Goal: Task Accomplishment & Management: Manage account settings

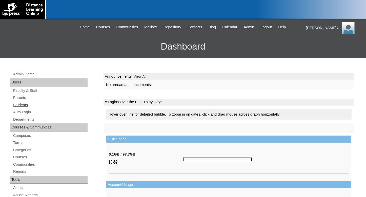
click at [24, 106] on link "Students" at bounding box center [50, 105] width 75 height 6
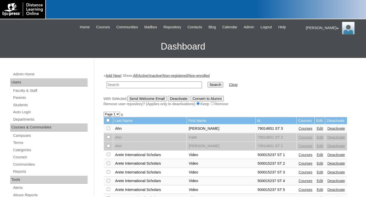
click at [113, 85] on input "text" at bounding box center [154, 85] width 95 height 7
type input "[PERSON_NAME]"
click at [208, 82] on input "Search" at bounding box center [216, 85] width 16 height 6
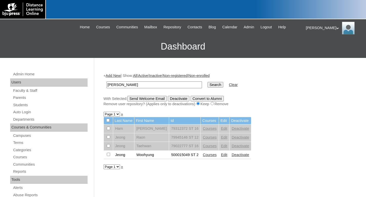
click at [108, 156] on input "checkbox" at bounding box center [108, 154] width 3 height 3
checkbox input "true"
click at [221, 157] on link "Edit" at bounding box center [224, 155] width 6 height 4
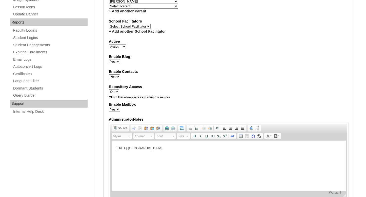
scroll to position [284, 0]
click at [171, 147] on p "8/14/24 Westminster Academy lh." at bounding box center [228, 147] width 224 height 5
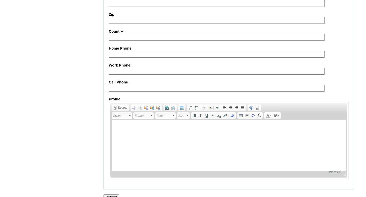
scroll to position [583, 0]
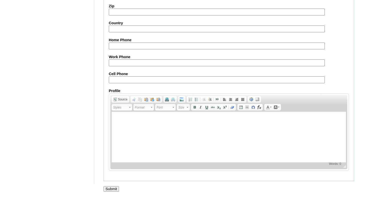
click at [114, 188] on input "Submit" at bounding box center [112, 189] width 16 height 6
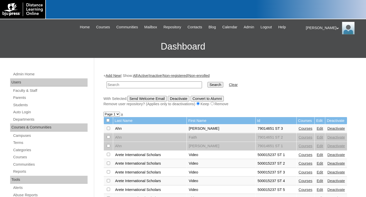
click at [120, 85] on input "text" at bounding box center [154, 85] width 95 height 7
type input "500015049"
click at [208, 82] on input "Search" at bounding box center [216, 85] width 16 height 6
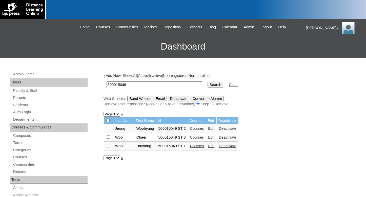
click at [202, 131] on link "Courses" at bounding box center [197, 129] width 14 height 4
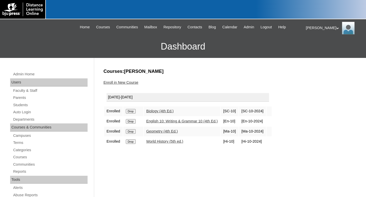
click at [120, 83] on link "Enroll in New Course" at bounding box center [121, 83] width 35 height 4
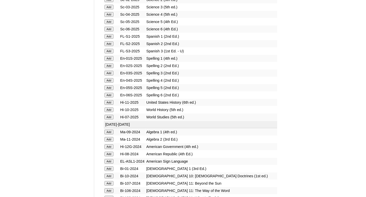
scroll to position [671, 0]
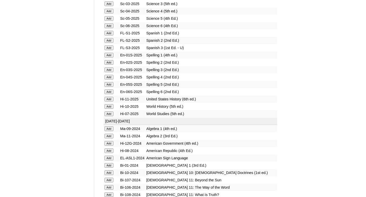
click at [107, 102] on input "Add" at bounding box center [109, 99] width 9 height 5
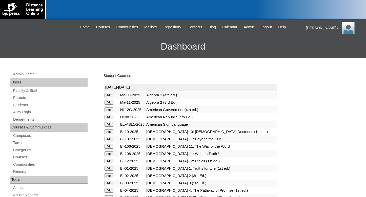
click at [109, 103] on input "Add" at bounding box center [109, 102] width 9 height 5
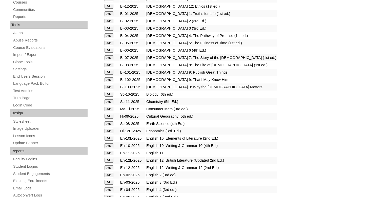
scroll to position [181, 0]
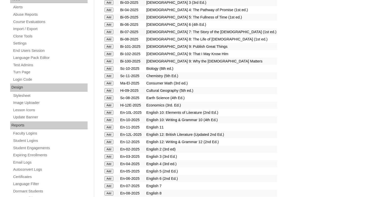
click at [109, 130] on input "Add" at bounding box center [109, 127] width 9 height 5
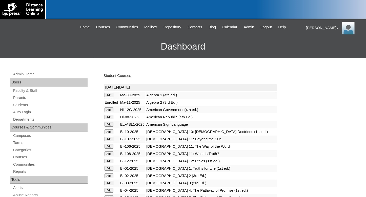
click at [118, 76] on link "Student Courses" at bounding box center [118, 76] width 28 height 4
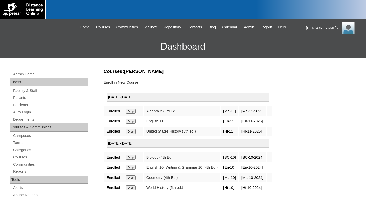
click at [311, 27] on div "[PERSON_NAME] My Profile My Settings Logout" at bounding box center [333, 28] width 55 height 13
click at [315, 49] on span "Logout" at bounding box center [315, 48] width 10 height 4
